Goal: Information Seeking & Learning: Learn about a topic

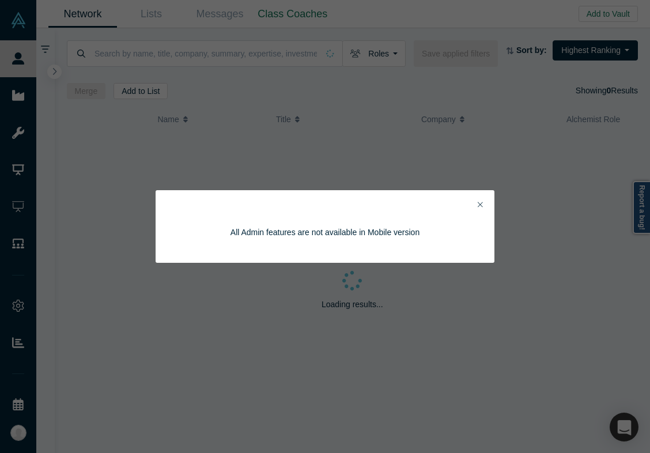
click at [484, 205] on button "Close" at bounding box center [480, 204] width 12 height 13
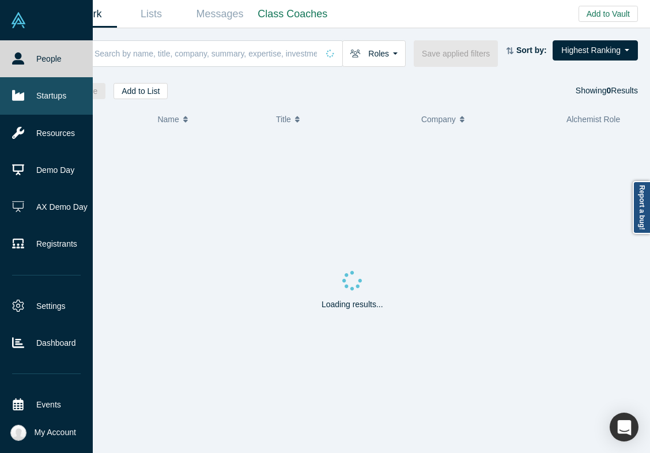
click at [28, 92] on link "Startups" at bounding box center [46, 95] width 93 height 37
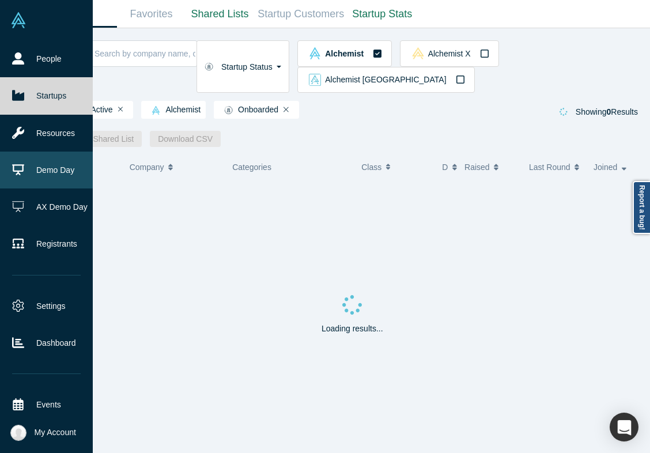
click at [58, 170] on link "Demo Day" at bounding box center [46, 170] width 93 height 37
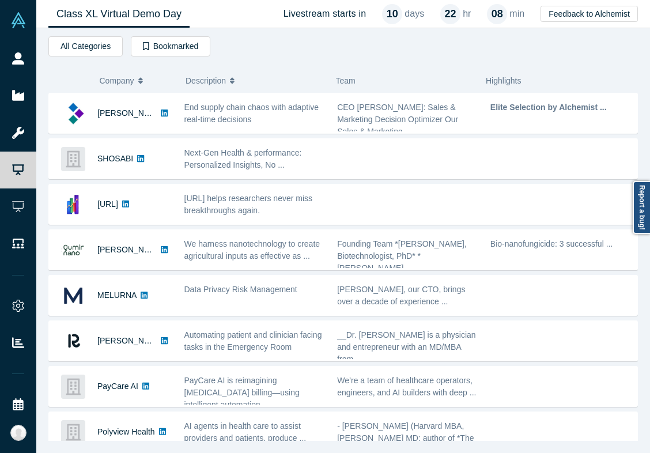
scroll to position [135, 0]
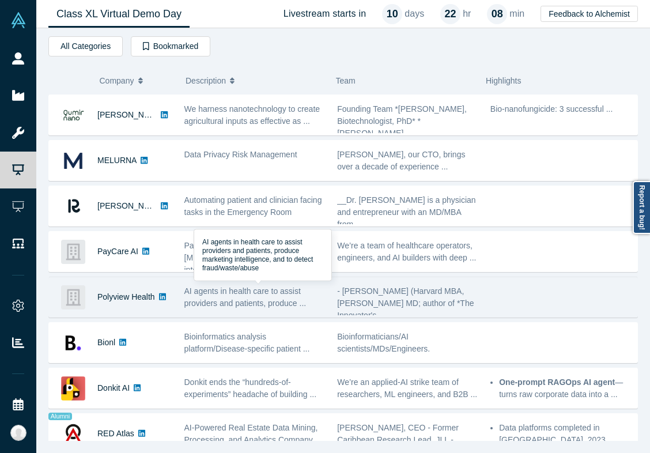
click at [264, 296] on div "AI agents in health care to assist providers and patients, produce ..." at bounding box center [254, 297] width 141 height 24
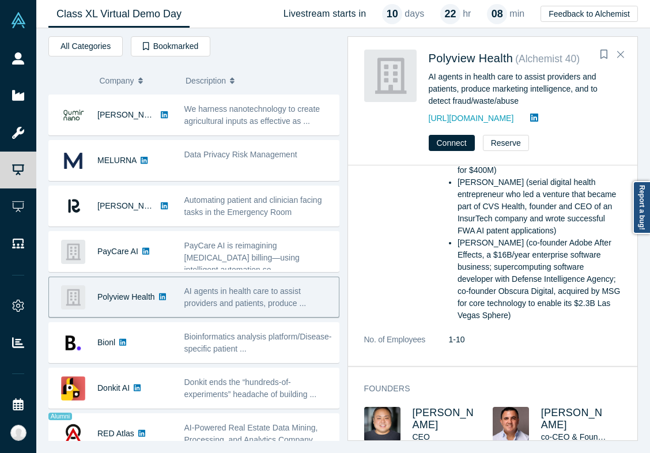
scroll to position [0, 0]
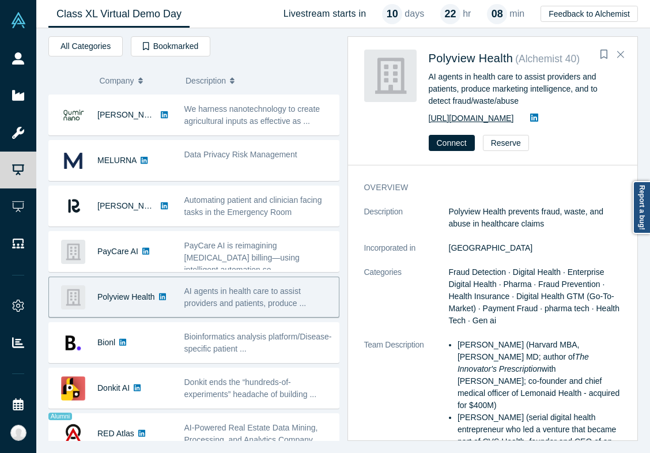
click at [505, 122] on link "[URL][DOMAIN_NAME]" at bounding box center [471, 118] width 85 height 9
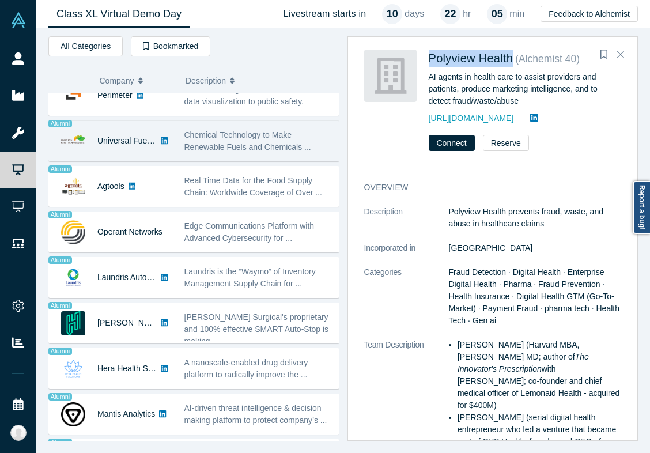
scroll to position [656, 0]
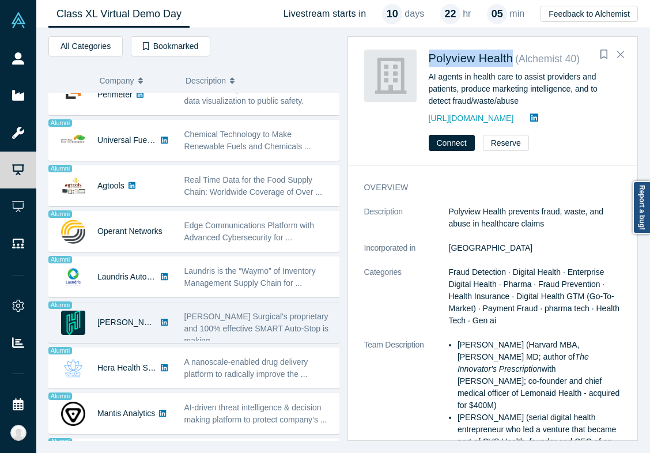
click at [213, 331] on span "[PERSON_NAME] Surgical's proprietary and 100% effective SMART Auto-Stop is maki…" at bounding box center [256, 328] width 145 height 33
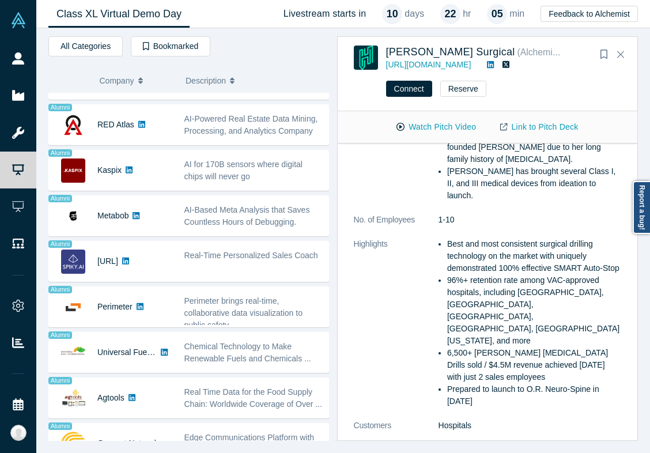
scroll to position [410, 0]
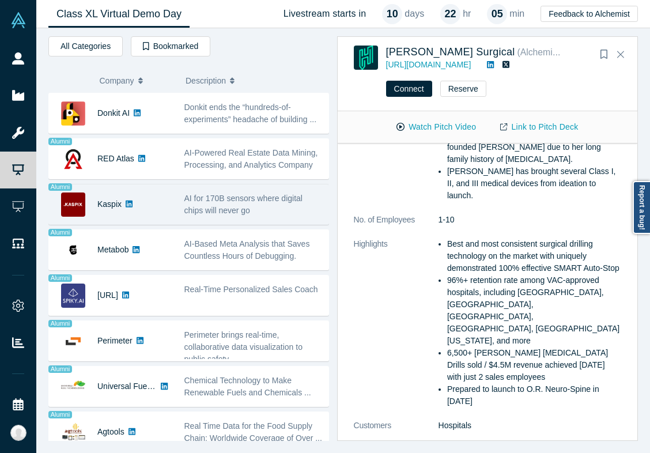
click at [259, 210] on div "AI for 170B sensors where digital chips will never go" at bounding box center [253, 205] width 138 height 24
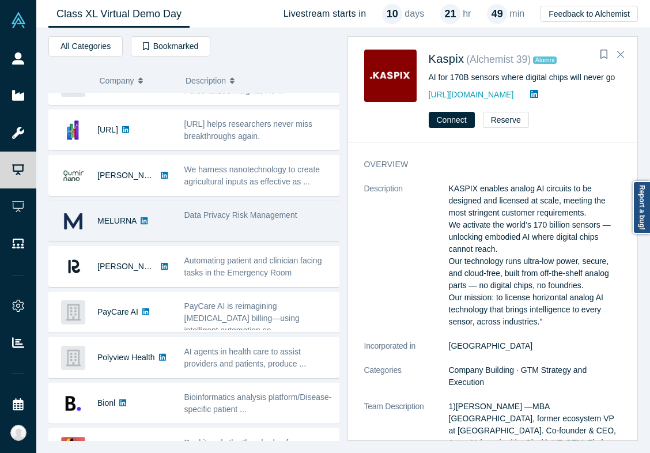
scroll to position [104, 0]
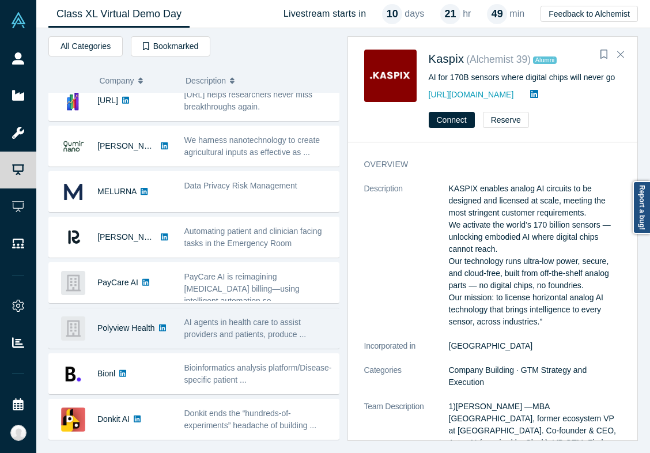
click at [217, 337] on span "AI agents in health care to assist providers and patients, produce ..." at bounding box center [245, 328] width 122 height 21
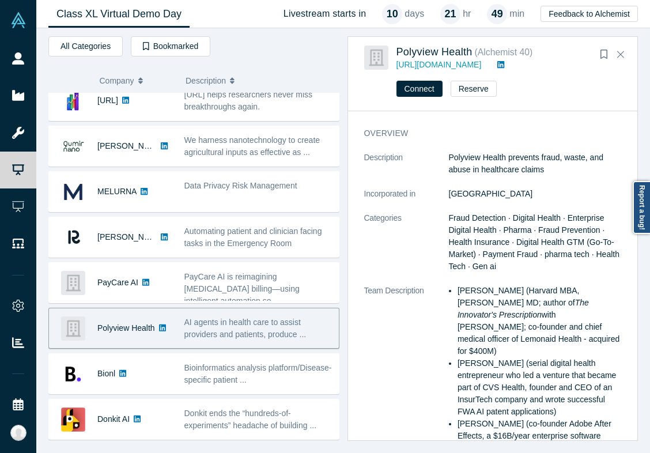
scroll to position [162, 0]
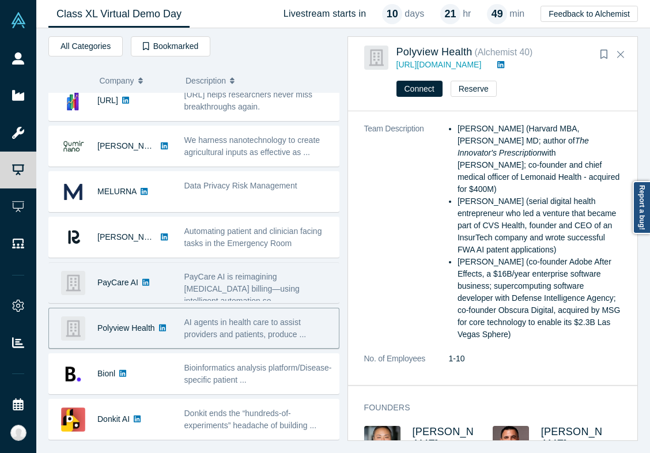
click at [222, 277] on span "PayCare AI is reimagining [MEDICAL_DATA] billing—using intelligent automation s…" at bounding box center [241, 288] width 115 height 33
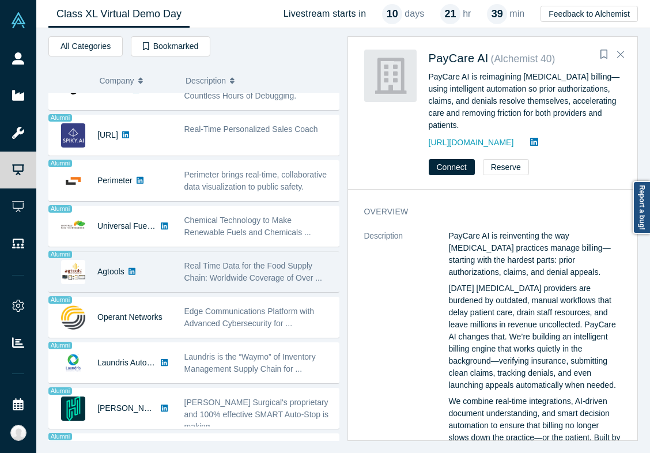
scroll to position [659, 0]
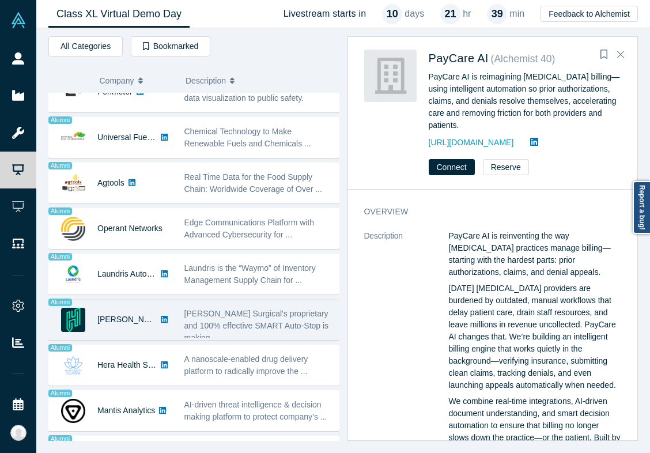
click at [229, 319] on div "[PERSON_NAME] Surgical's proprietary and 100% effective SMART Auto-Stop is maki…" at bounding box center [258, 326] width 149 height 36
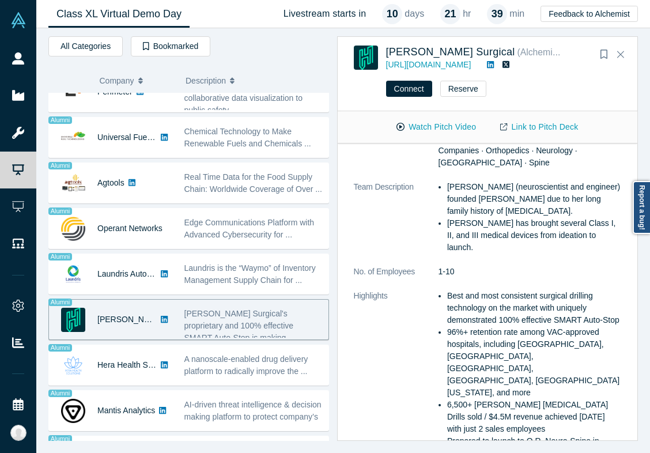
scroll to position [0, 0]
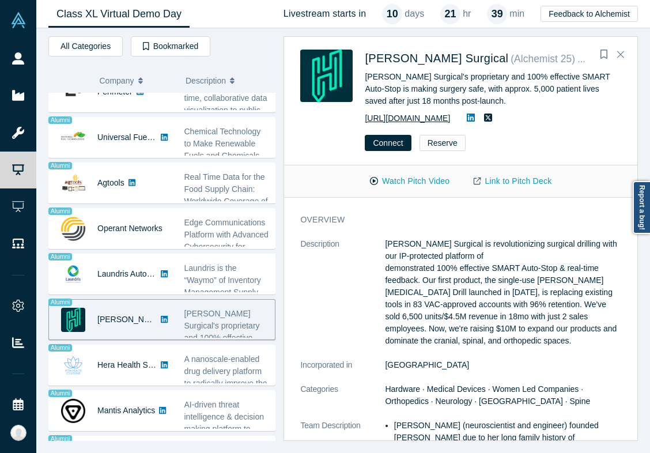
click at [450, 123] on link "https://hublysurgical.com" at bounding box center [407, 118] width 85 height 9
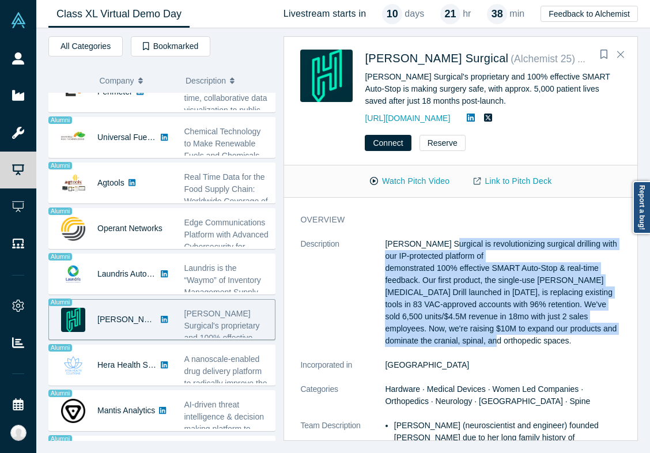
drag, startPoint x: 503, startPoint y: 256, endPoint x: 544, endPoint y: 375, distance: 126.1
click at [544, 347] on p "Hubly Surgical is revolutionizing surgical drilling with our IP-protected platf…" at bounding box center [503, 292] width 236 height 109
copy p "is revolutionizing surgical drilling with our IP-protected platform of demonstr…"
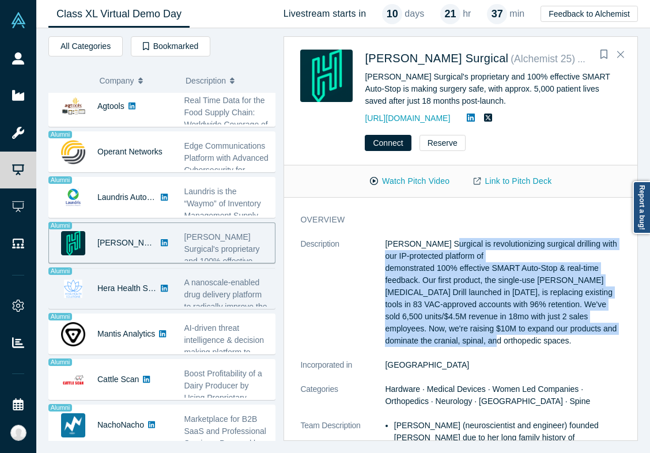
scroll to position [757, 0]
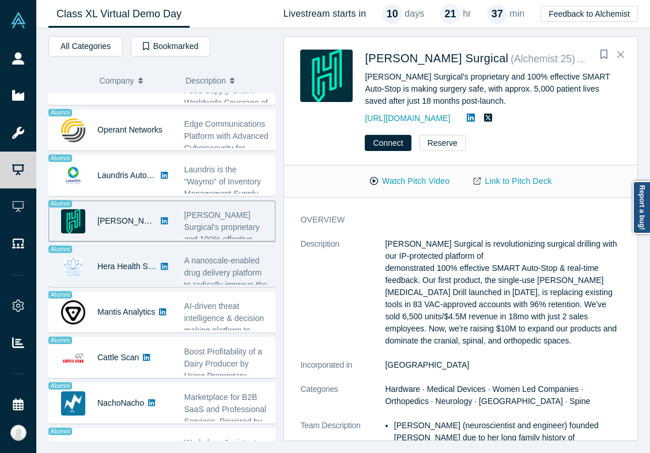
click at [212, 276] on span "A nanoscale-enabled drug delivery platform to radically improve the ..." at bounding box center [225, 279] width 83 height 46
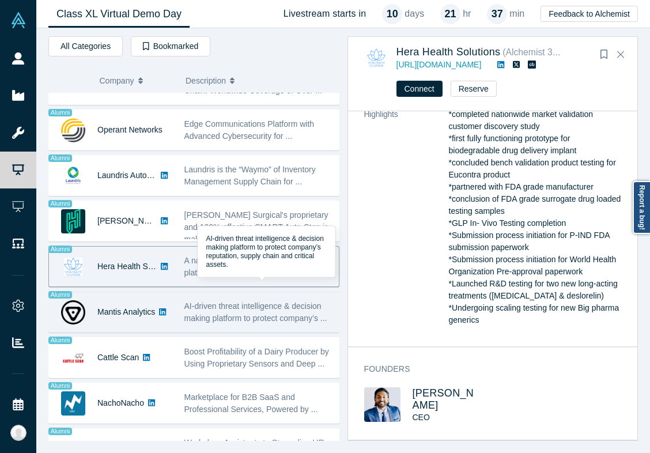
scroll to position [836, 0]
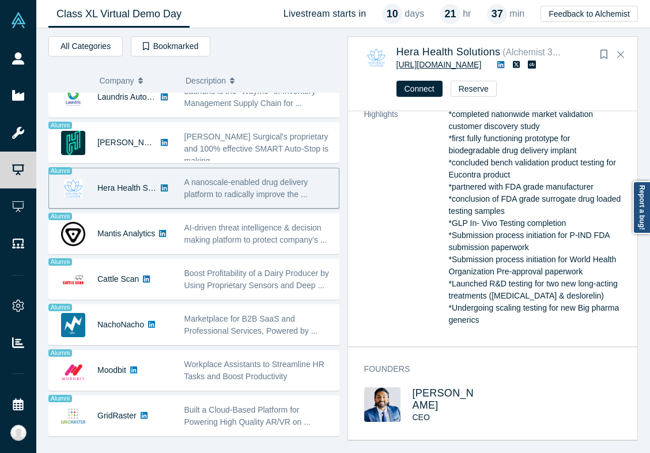
click at [482, 62] on link "https://www.herahealthsolutions.com/" at bounding box center [439, 64] width 85 height 9
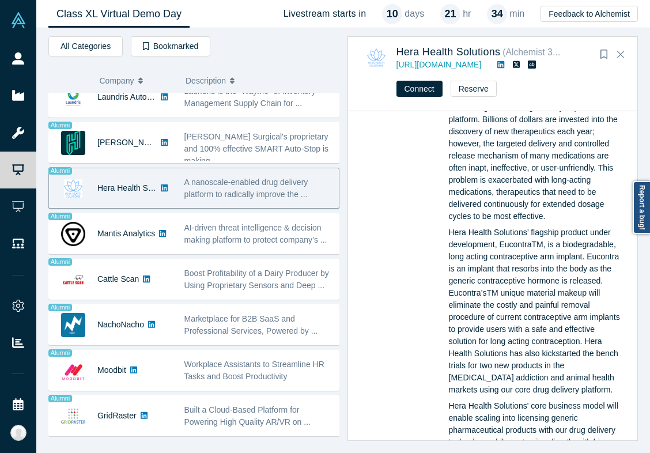
scroll to position [0, 0]
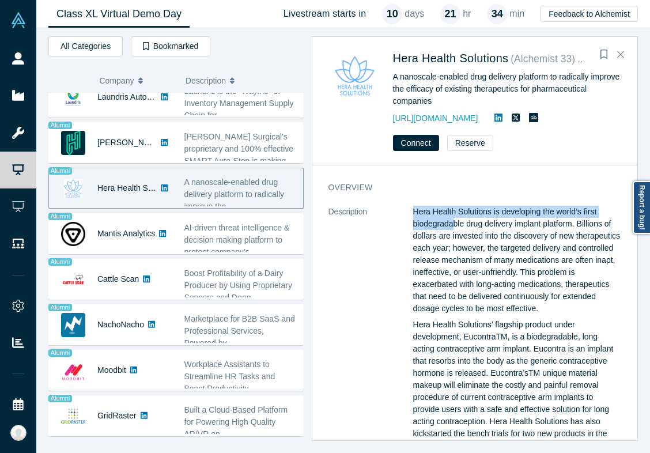
drag, startPoint x: 407, startPoint y: 212, endPoint x: 450, endPoint y: 229, distance: 46.2
click at [463, 217] on p "Hera Health Solutions is developing the world’s first biodegradable drug delive…" at bounding box center [517, 260] width 208 height 109
drag, startPoint x: 488, startPoint y: 213, endPoint x: 575, endPoint y: 222, distance: 87.0
click at [575, 222] on p "Hera Health Solutions is developing the world’s first biodegradable drug delive…" at bounding box center [517, 260] width 208 height 109
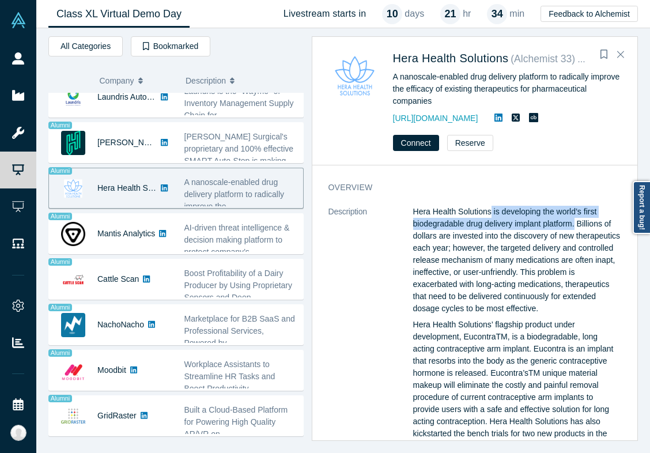
copy p "is developing the world’s first biodegradable drug delivery implant platform."
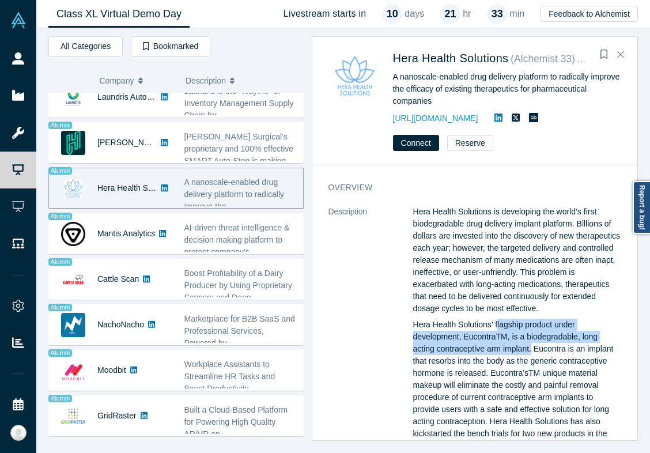
drag, startPoint x: 495, startPoint y: 324, endPoint x: 530, endPoint y: 351, distance: 44.0
click at [530, 351] on p "Hera Health Solutions’ flagship product under development, EucontraTM, is a bio…" at bounding box center [517, 391] width 208 height 145
copy p "lagship product under development, EucontraTM, is a biodegradable, long acting …"
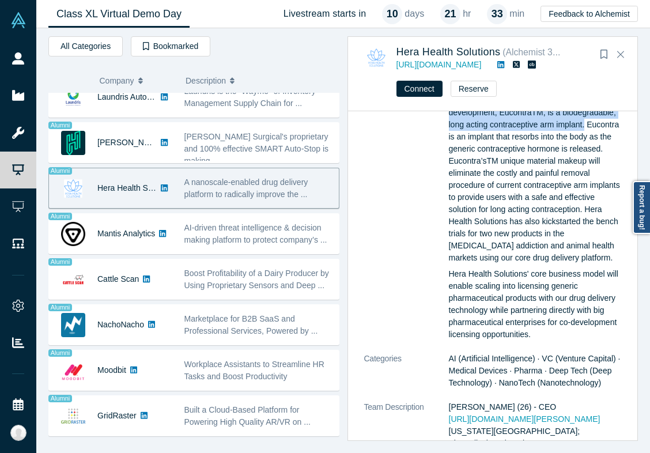
scroll to position [201, 0]
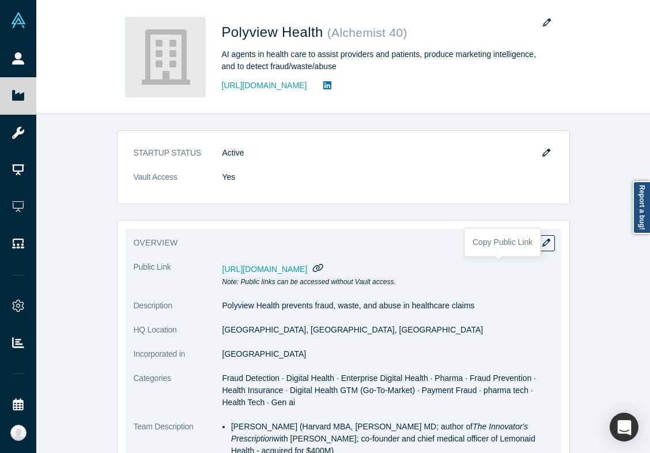
click at [323, 266] on icon "button" at bounding box center [318, 268] width 10 height 8
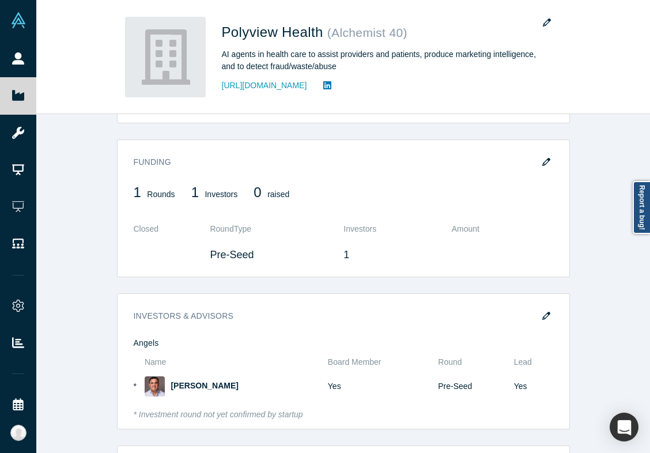
scroll to position [881, 0]
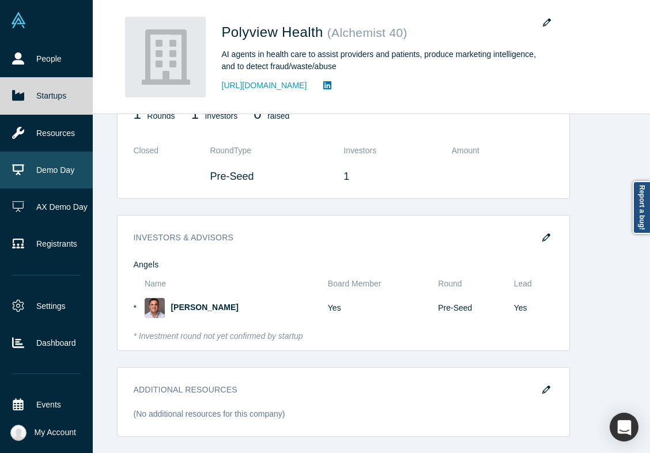
click at [37, 156] on link "Demo Day" at bounding box center [46, 170] width 93 height 37
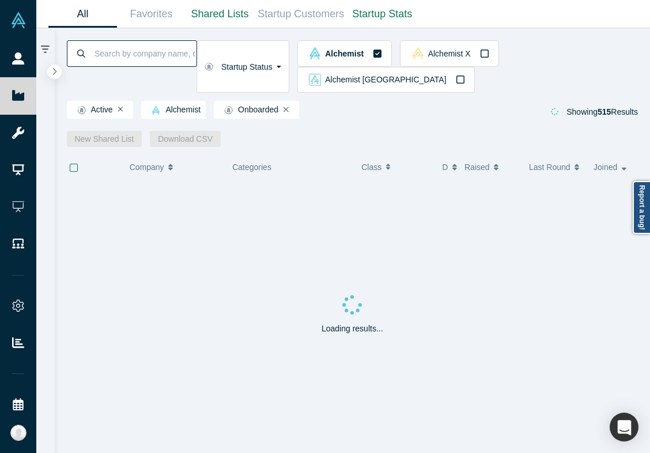
click at [184, 53] on input at bounding box center [144, 53] width 103 height 27
type input "cosign"
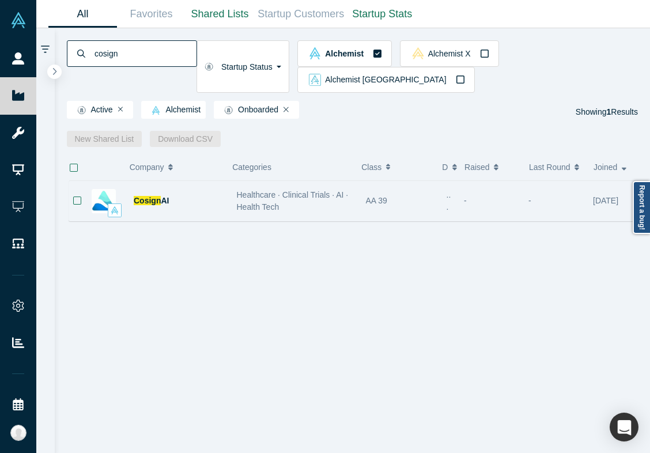
click at [203, 181] on div "Cosign AI" at bounding box center [179, 201] width 91 height 40
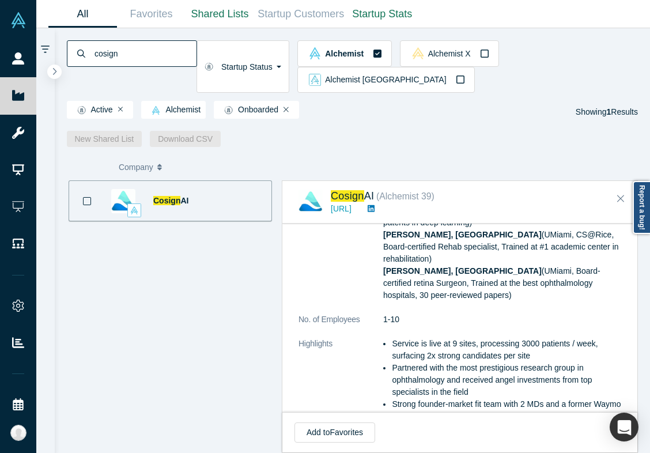
scroll to position [431, 0]
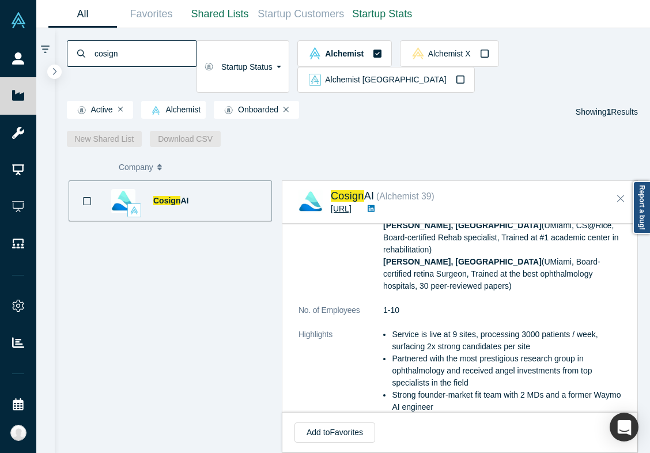
click at [352, 204] on link "https://co-sign.ai/" at bounding box center [341, 208] width 21 height 9
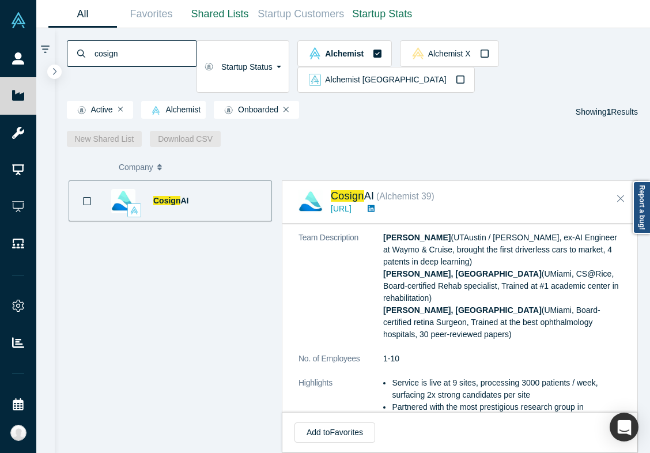
scroll to position [385, 0]
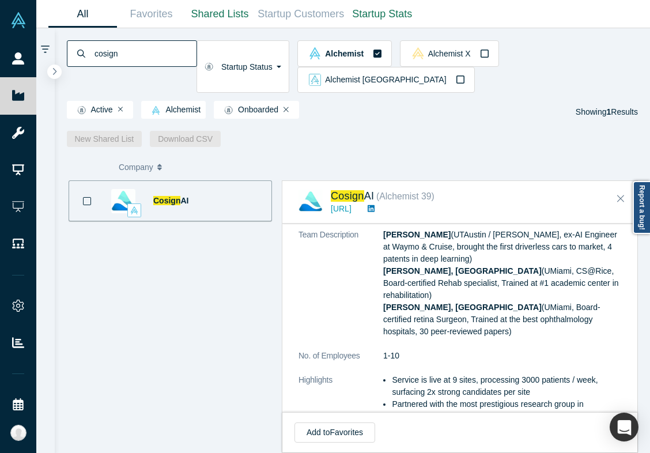
click at [541, 374] on li "Service is live at 9 sites, processing 3000 patients / week, surfacing 2x stron…" at bounding box center [506, 386] width 229 height 24
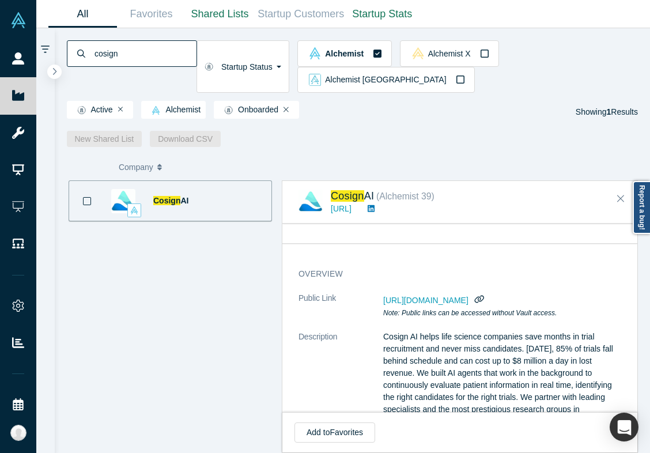
scroll to position [54, 0]
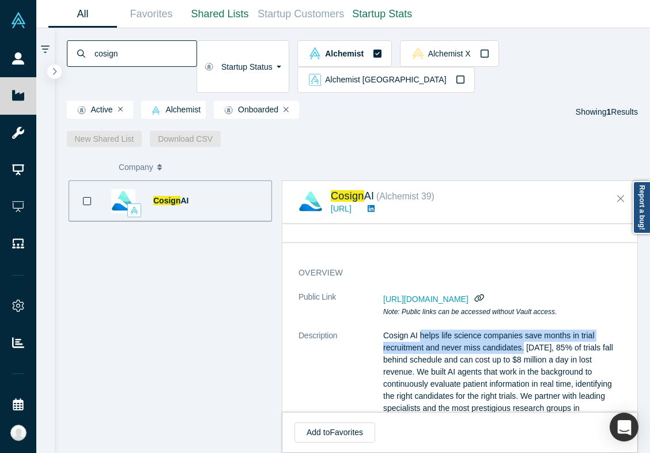
drag, startPoint x: 422, startPoint y: 318, endPoint x: 526, endPoint y: 333, distance: 104.9
click at [526, 333] on p "Cosign AI helps life science companies save months in trial recruitment and nev…" at bounding box center [502, 396] width 238 height 133
copy p "helps life science companies save months in trial recruitment and never miss ca…"
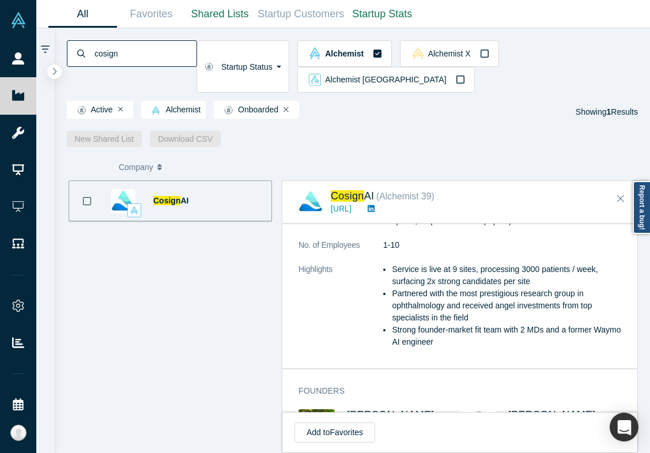
scroll to position [471, 0]
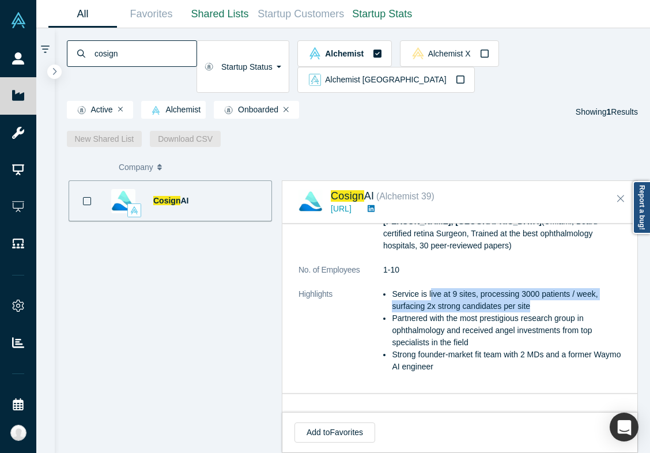
drag, startPoint x: 431, startPoint y: 242, endPoint x: 537, endPoint y: 260, distance: 107.5
click at [537, 288] on li "Service is live at 9 sites, processing 3000 patients / week, surfacing 2x stron…" at bounding box center [506, 300] width 229 height 24
copy li "ive at 9 sites, processing 3000 patients / week, surfacing 2x strong candidates…"
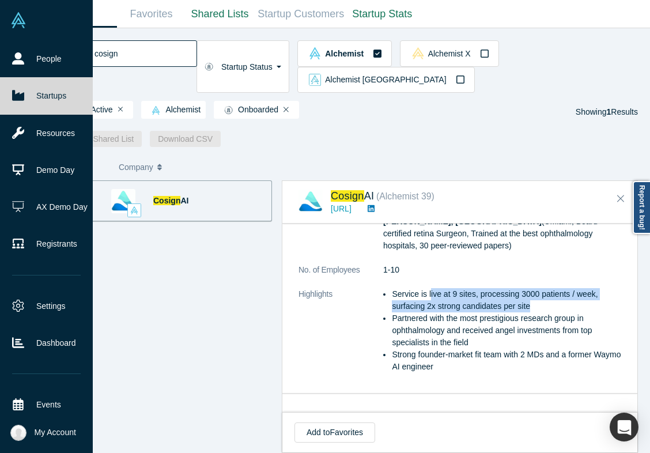
click at [14, 99] on icon at bounding box center [18, 95] width 12 height 10
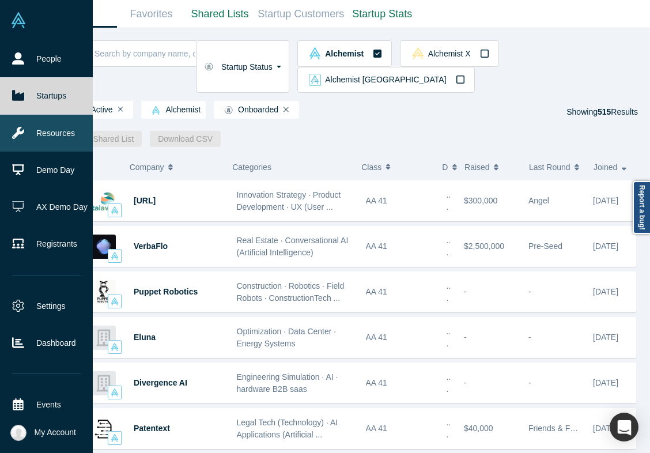
click at [12, 147] on link "Resources" at bounding box center [46, 133] width 93 height 37
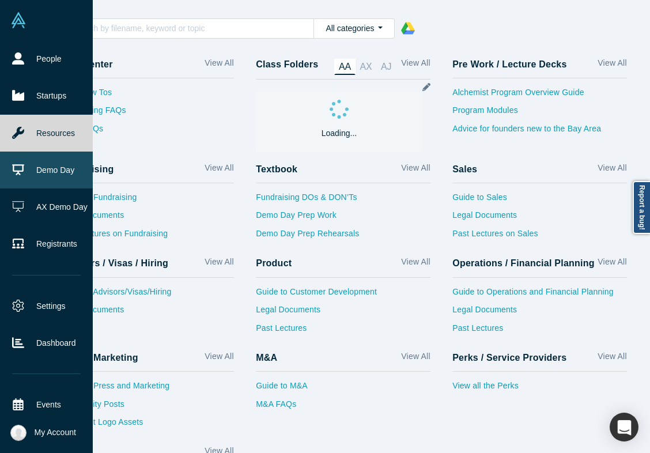
click at [15, 173] on icon at bounding box center [18, 170] width 12 height 12
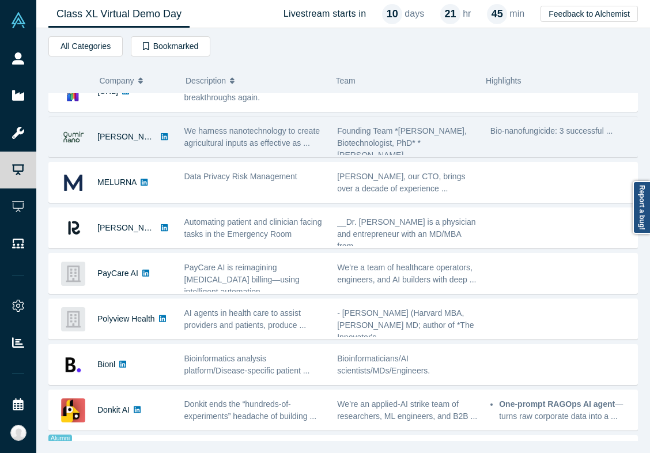
scroll to position [118, 0]
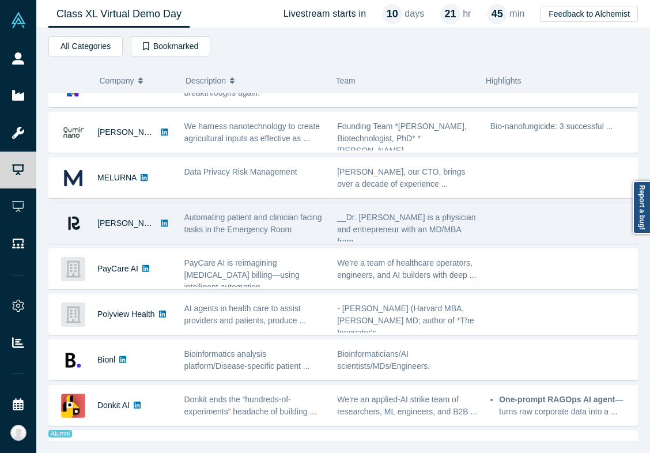
click at [278, 229] on span "Automating patient and clinician facing tasks in the Emergency Room" at bounding box center [253, 223] width 138 height 21
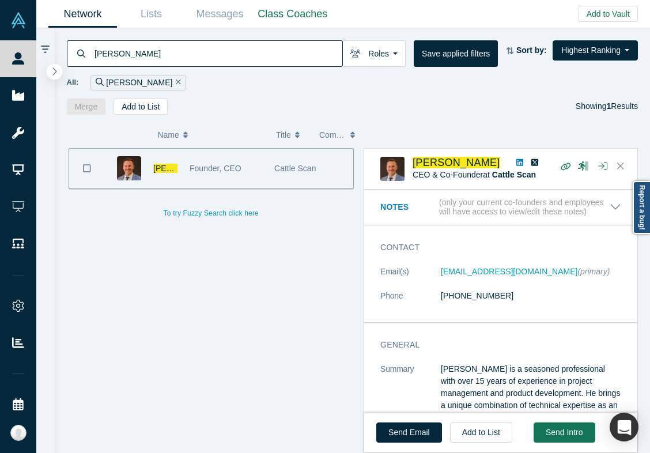
scroll to position [464, 0]
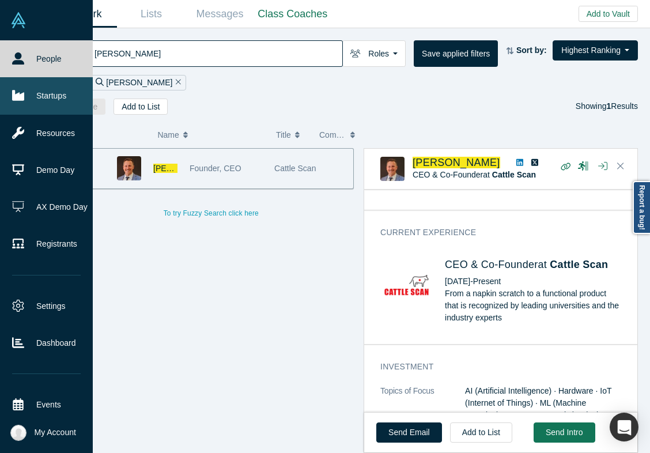
click at [24, 93] on icon at bounding box center [18, 95] width 12 height 10
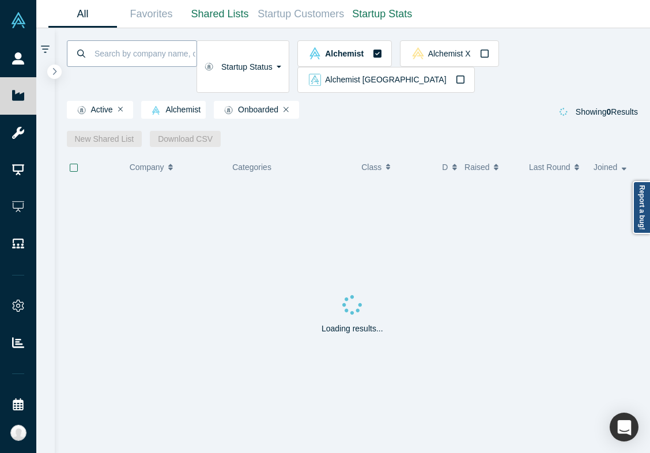
click at [139, 65] on input at bounding box center [144, 53] width 103 height 27
type input "arithmedics"
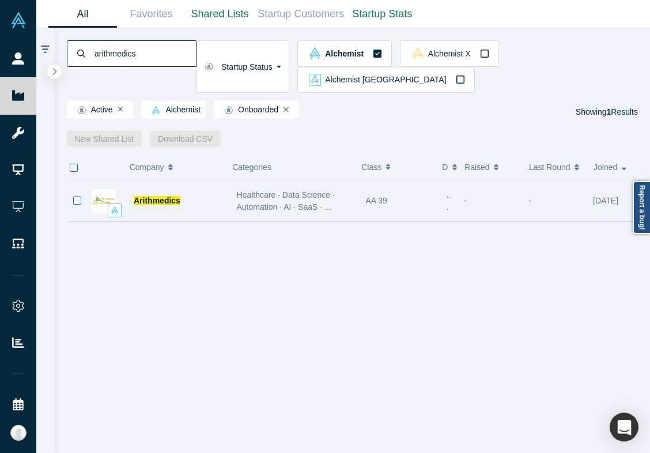
click at [222, 181] on div "Arithmedics" at bounding box center [179, 201] width 91 height 40
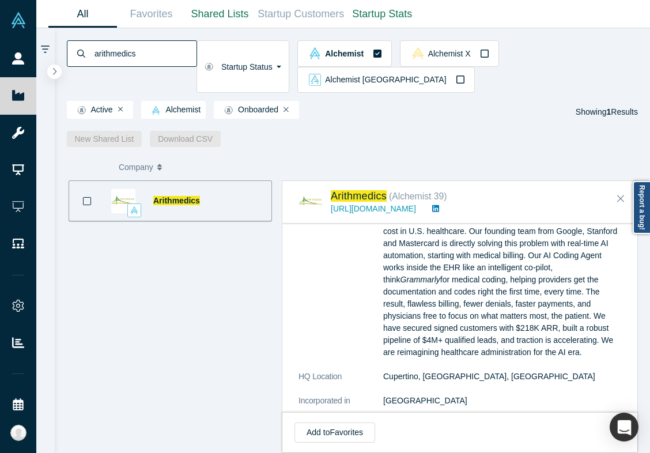
scroll to position [7, 0]
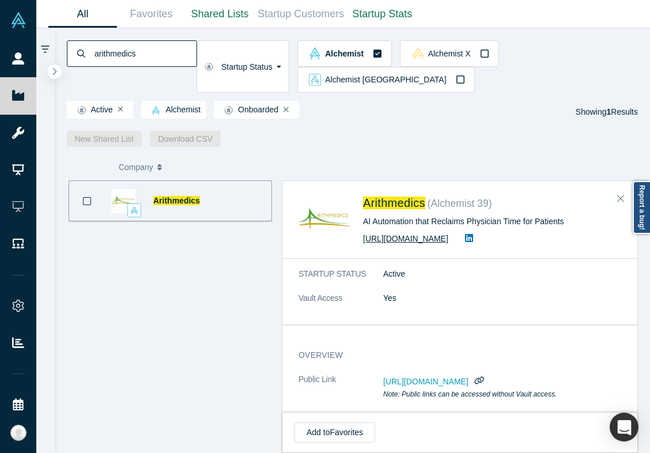
click at [420, 234] on link "[URL][DOMAIN_NAME]" at bounding box center [405, 238] width 85 height 9
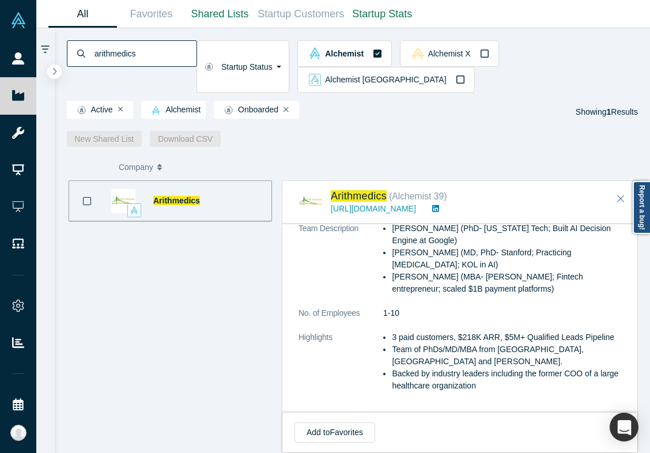
scroll to position [0, 0]
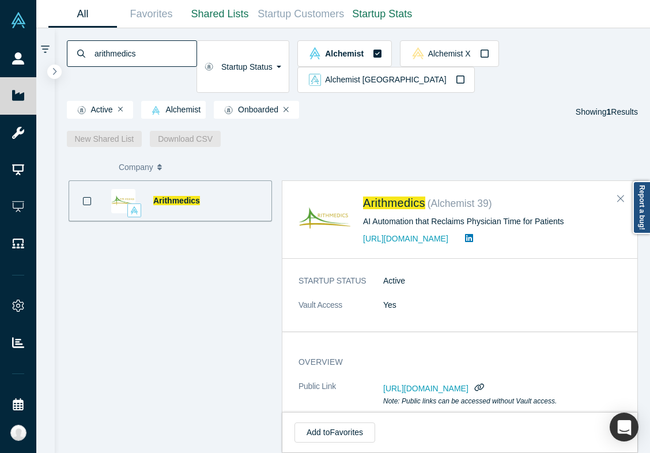
click at [366, 216] on div "AI Automation that Reclaims Physician Time for Patients" at bounding box center [492, 222] width 258 height 12
copy div "AI Automation that Reclaims Physician Time for Patients"
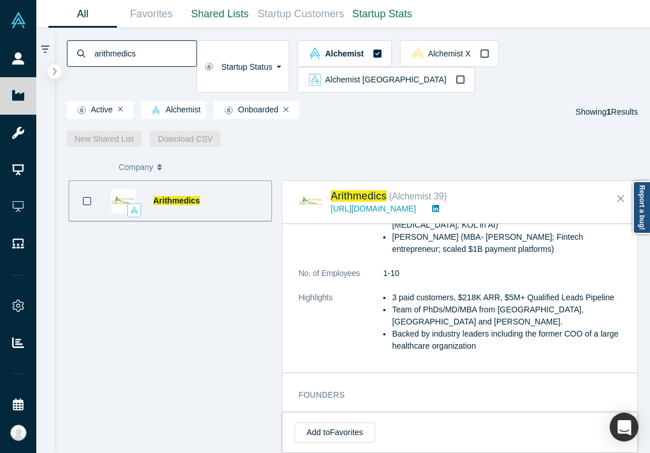
scroll to position [470, 0]
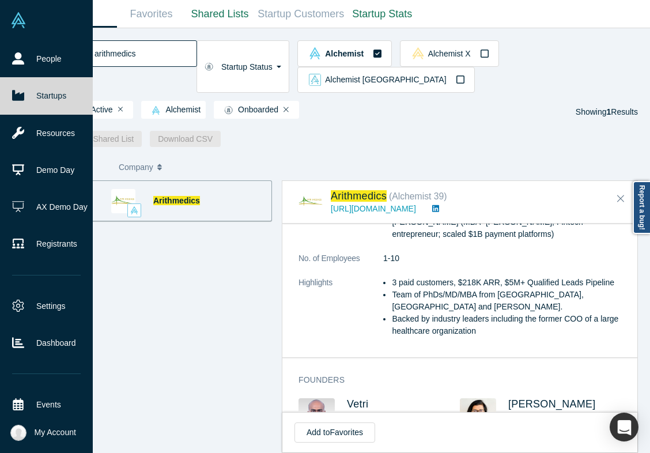
click at [26, 95] on link "Startups" at bounding box center [46, 95] width 93 height 37
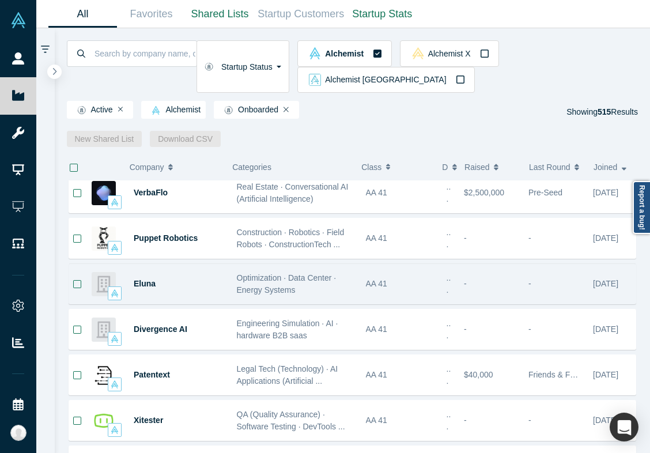
scroll to position [56, 0]
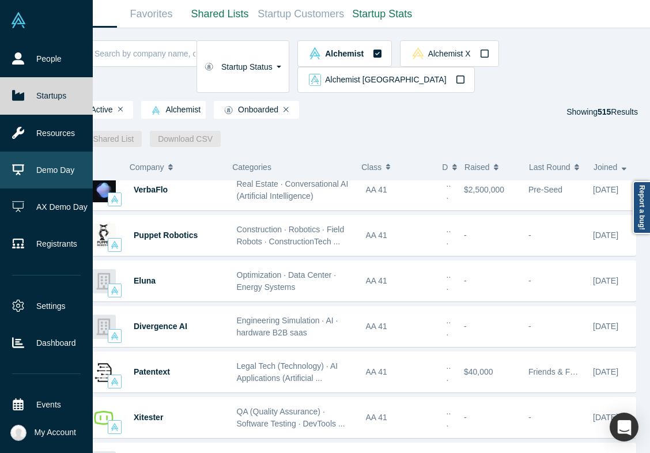
click at [17, 167] on icon at bounding box center [18, 170] width 12 height 12
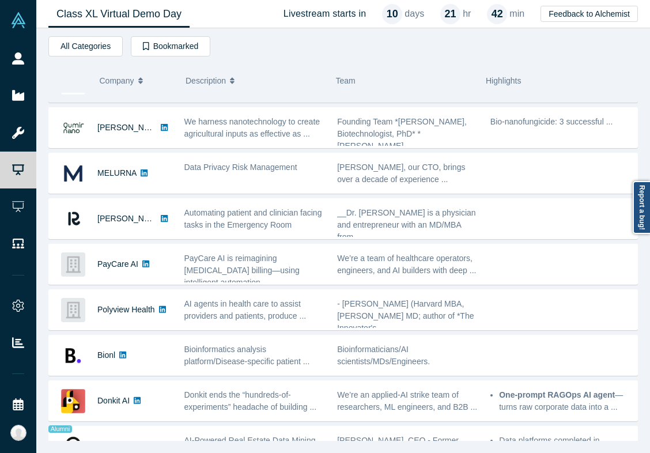
scroll to position [123, 0]
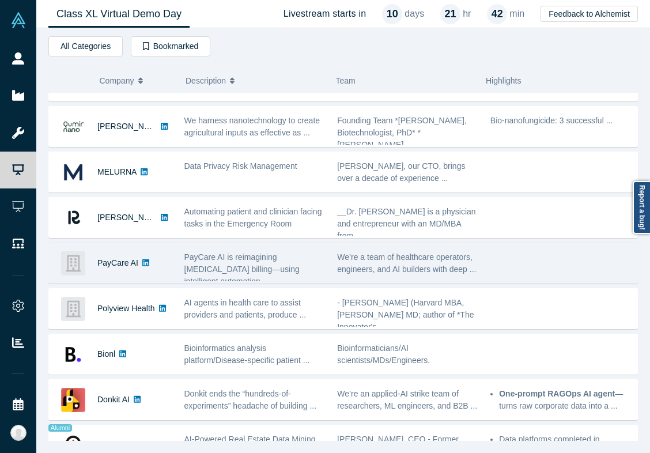
click at [244, 263] on div "PayCare AI is reimagining [MEDICAL_DATA] billing—using intelligent automation .…" at bounding box center [254, 269] width 141 height 36
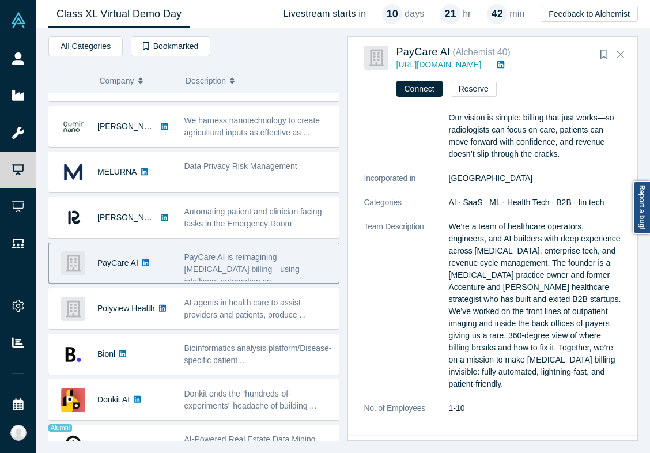
scroll to position [393, 0]
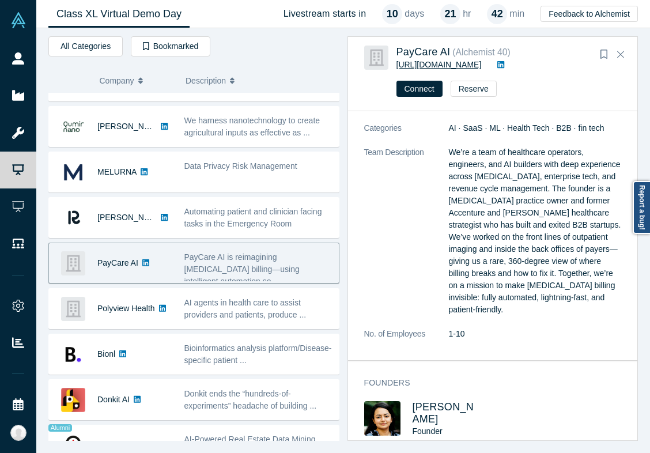
click at [439, 63] on link "[URL][DOMAIN_NAME]" at bounding box center [439, 64] width 85 height 9
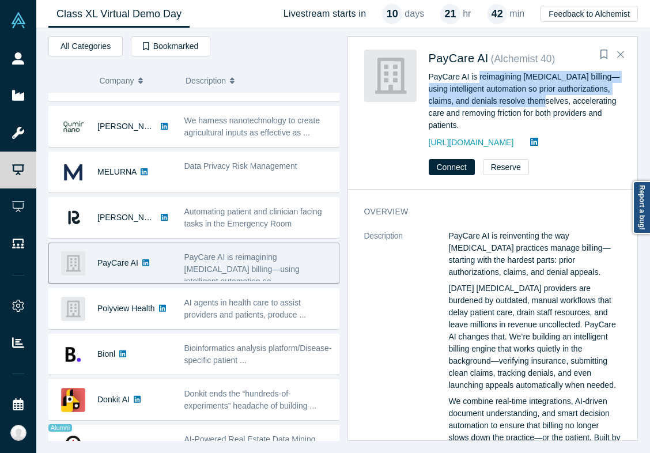
drag, startPoint x: 478, startPoint y: 76, endPoint x: 538, endPoint y: 100, distance: 65.2
click at [538, 100] on div "PayCare AI is reimagining [MEDICAL_DATA] billing—using intelligent automation s…" at bounding box center [525, 101] width 193 height 61
copy div "reimagining [MEDICAL_DATA] billing—using intelligent automation so prior author…"
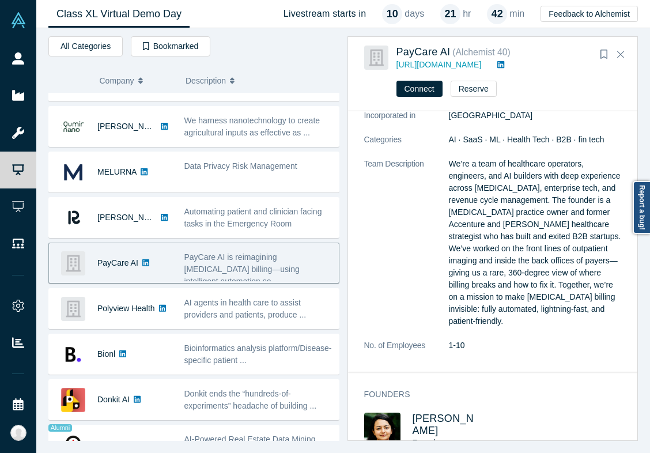
scroll to position [393, 0]
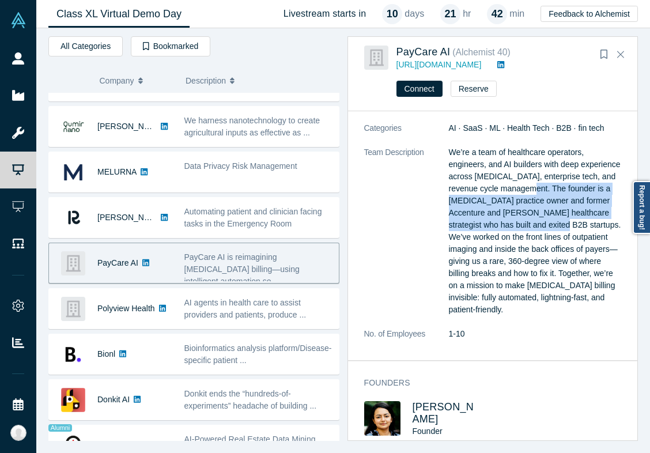
drag, startPoint x: 568, startPoint y: 190, endPoint x: 591, endPoint y: 228, distance: 44.8
click at [591, 228] on p "We’re a team of healthcare operators, engineers, and AI builders with deep expe…" at bounding box center [535, 230] width 173 height 169
copy p "The founder is a [MEDICAL_DATA] practice owner and former Accenture and [PERSON…"
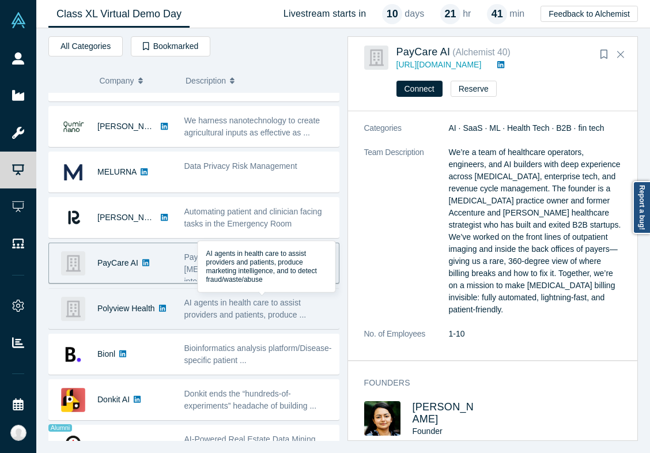
click at [206, 314] on span "AI agents in health care to assist providers and patients, produce ..." at bounding box center [245, 308] width 122 height 21
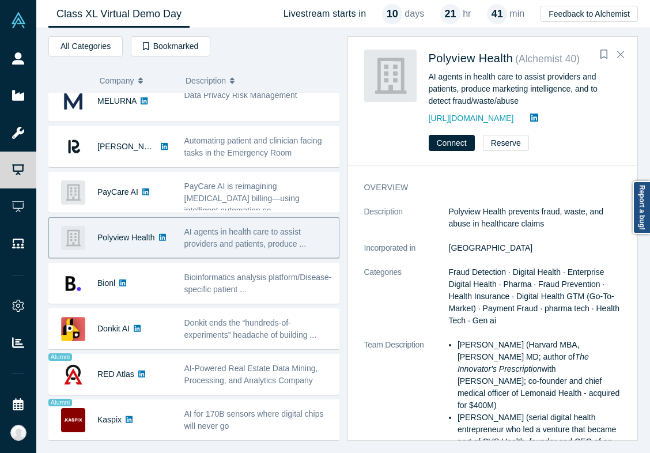
scroll to position [195, 0]
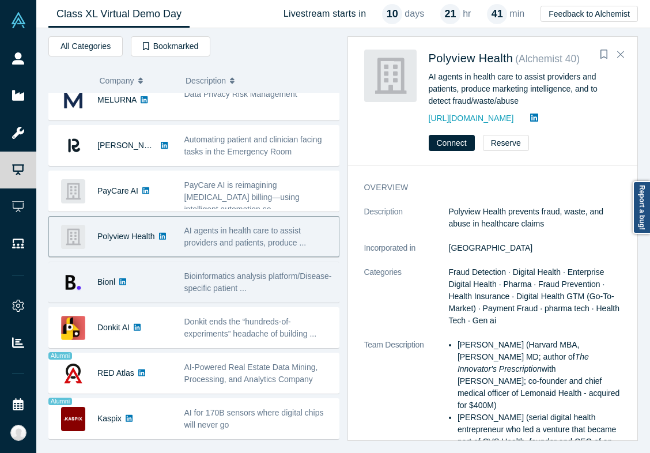
click at [197, 292] on span "Bioinformatics analysis platform/Disease-specific patient ..." at bounding box center [258, 281] width 148 height 21
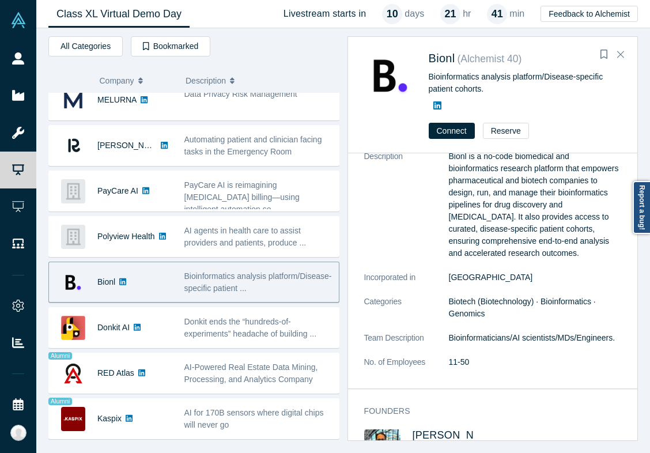
scroll to position [0, 0]
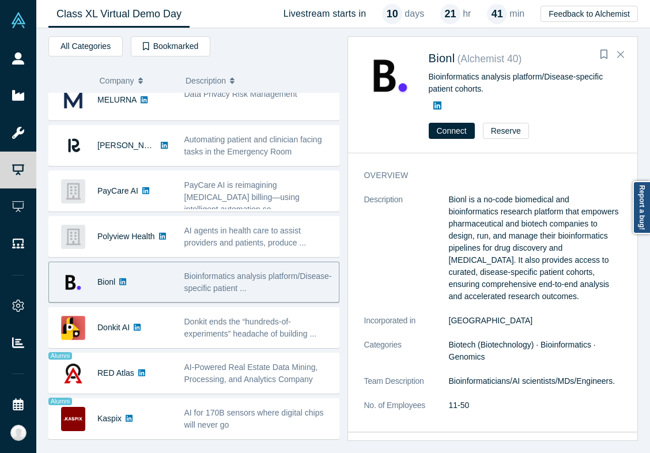
click at [439, 103] on icon at bounding box center [437, 105] width 8 height 8
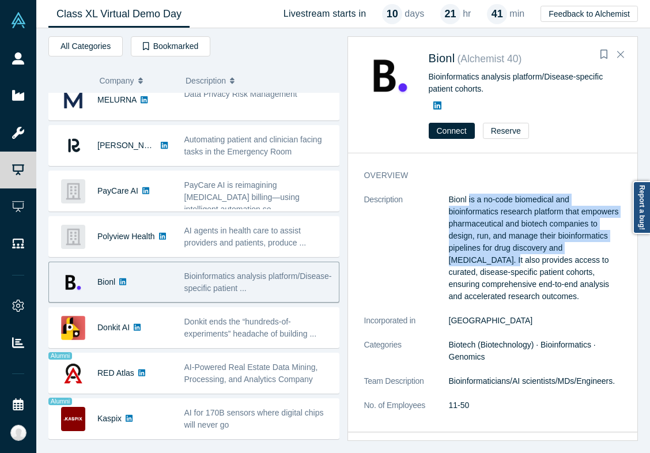
drag, startPoint x: 468, startPoint y: 201, endPoint x: 506, endPoint y: 259, distance: 69.5
click at [506, 259] on p "Bionl is a no-code biomedical and bioinformatics research platform that empower…" at bounding box center [535, 248] width 173 height 109
copy p "is a no-code biomedical and bioinformatics research platform that empowers phar…"
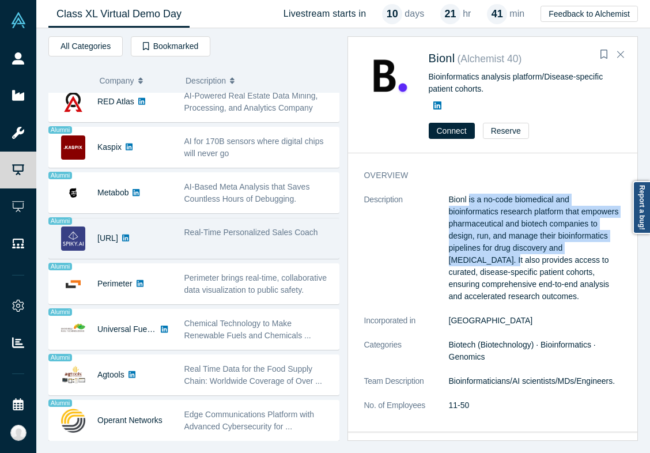
scroll to position [459, 0]
